Goal: Task Accomplishment & Management: Manage account settings

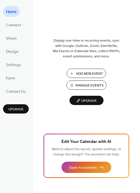
click at [87, 87] on span "Manage Events" at bounding box center [90, 85] width 28 height 5
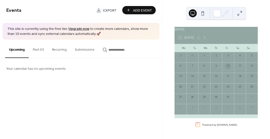
click at [41, 49] on button "Past (5)" at bounding box center [38, 49] width 19 height 18
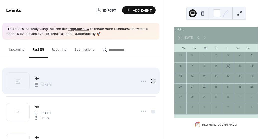
click at [152, 81] on div at bounding box center [154, 81] width 4 height 4
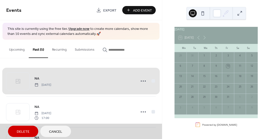
click at [19, 129] on span "Delete" at bounding box center [23, 131] width 13 height 5
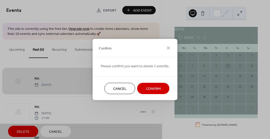
click at [154, 91] on span "Confirm" at bounding box center [153, 88] width 15 height 5
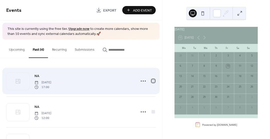
click at [152, 82] on div at bounding box center [154, 81] width 4 height 4
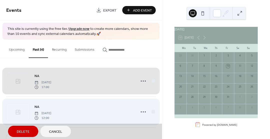
click at [152, 112] on div "NA Friday, February 28, 2025 12:00" at bounding box center [81, 111] width 150 height 31
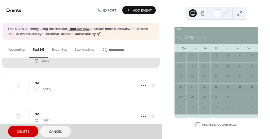
scroll to position [57, 0]
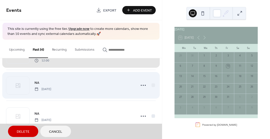
click at [152, 85] on div "NA Friday, November 29, 2024" at bounding box center [81, 85] width 150 height 31
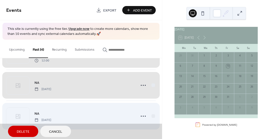
click at [152, 116] on div "NA Friday, November 8, 2024" at bounding box center [81, 115] width 150 height 31
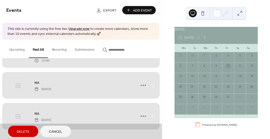
click at [23, 130] on span "Delete" at bounding box center [23, 131] width 13 height 5
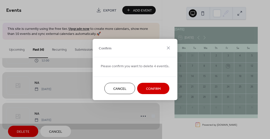
click at [155, 89] on span "Confirm" at bounding box center [153, 88] width 15 height 5
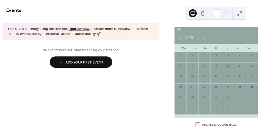
click at [79, 62] on span "Add Your First Event" at bounding box center [85, 62] width 38 height 5
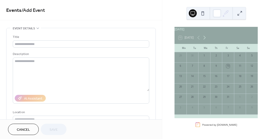
click at [207, 40] on icon at bounding box center [205, 38] width 6 height 6
click at [238, 88] on div "22" at bounding box center [240, 87] width 4 height 4
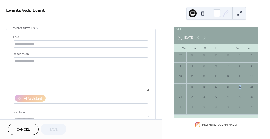
click at [238, 88] on div "22" at bounding box center [240, 87] width 4 height 4
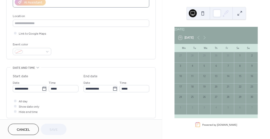
scroll to position [97, 0]
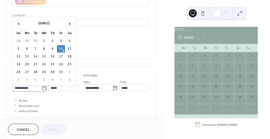
click at [44, 88] on icon at bounding box center [45, 88] width 4 height 4
click at [42, 88] on input "**********" at bounding box center [27, 87] width 29 height 7
click at [70, 22] on span "›" at bounding box center [70, 24] width 8 height 10
click at [60, 61] on td "21" at bounding box center [61, 64] width 8 height 7
type input "**********"
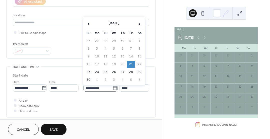
click at [113, 87] on icon at bounding box center [115, 87] width 5 height 5
click at [112, 87] on input "**********" at bounding box center [98, 87] width 29 height 7
click at [87, 70] on td "23" at bounding box center [89, 71] width 8 height 7
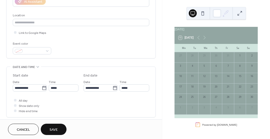
type input "**********"
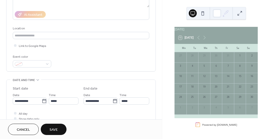
scroll to position [66, 0]
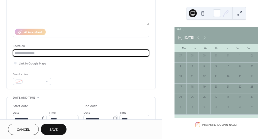
click at [65, 52] on input "text" at bounding box center [81, 52] width 137 height 7
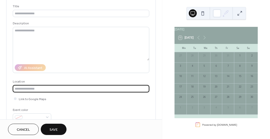
scroll to position [0, 0]
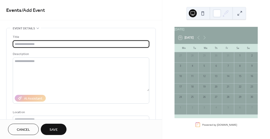
click at [60, 42] on input "text" at bounding box center [81, 43] width 137 height 7
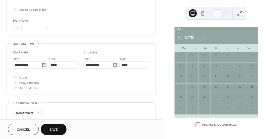
scroll to position [127, 0]
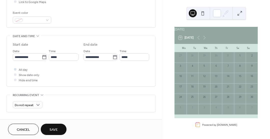
type input "**"
click at [15, 68] on div at bounding box center [15, 69] width 3 height 3
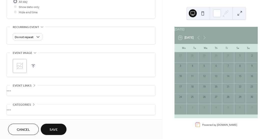
scroll to position [159, 0]
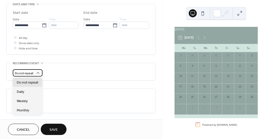
click at [38, 73] on icon at bounding box center [38, 73] width 3 height 2
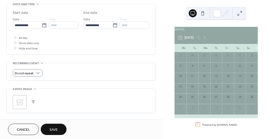
click at [52, 129] on span "Save" at bounding box center [54, 129] width 8 height 5
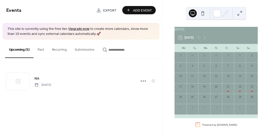
click at [143, 11] on span "Add Event" at bounding box center [142, 10] width 19 height 5
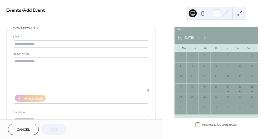
click at [206, 40] on icon at bounding box center [205, 38] width 2 height 4
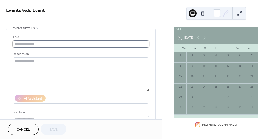
click at [40, 44] on input "text" at bounding box center [81, 43] width 137 height 7
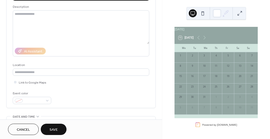
scroll to position [75, 0]
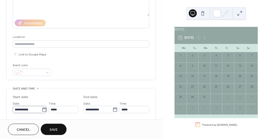
type input "**"
click at [42, 110] on icon at bounding box center [44, 109] width 5 height 5
click at [42, 110] on input "**********" at bounding box center [27, 109] width 29 height 7
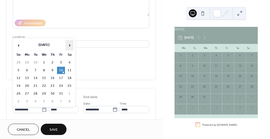
click at [69, 43] on span "›" at bounding box center [70, 45] width 8 height 10
click at [25, 92] on td "29" at bounding box center [27, 93] width 8 height 7
type input "**********"
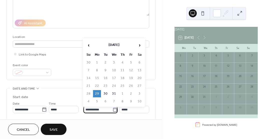
click at [90, 110] on input "**********" at bounding box center [98, 109] width 29 height 7
click at [131, 92] on td "2" at bounding box center [131, 93] width 8 height 7
type input "**********"
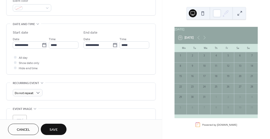
scroll to position [140, 0]
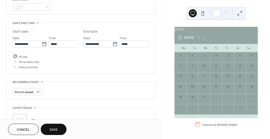
click at [16, 55] on div at bounding box center [15, 56] width 3 height 3
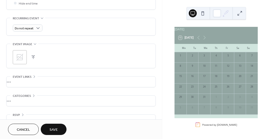
scroll to position [215, 0]
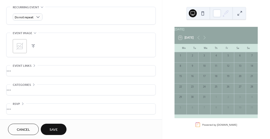
click at [53, 130] on span "Save" at bounding box center [54, 129] width 8 height 5
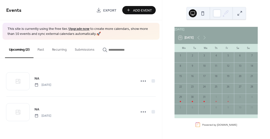
click at [108, 11] on span "Export" at bounding box center [109, 10] width 13 height 5
